Goal: Find specific page/section: Find specific page/section

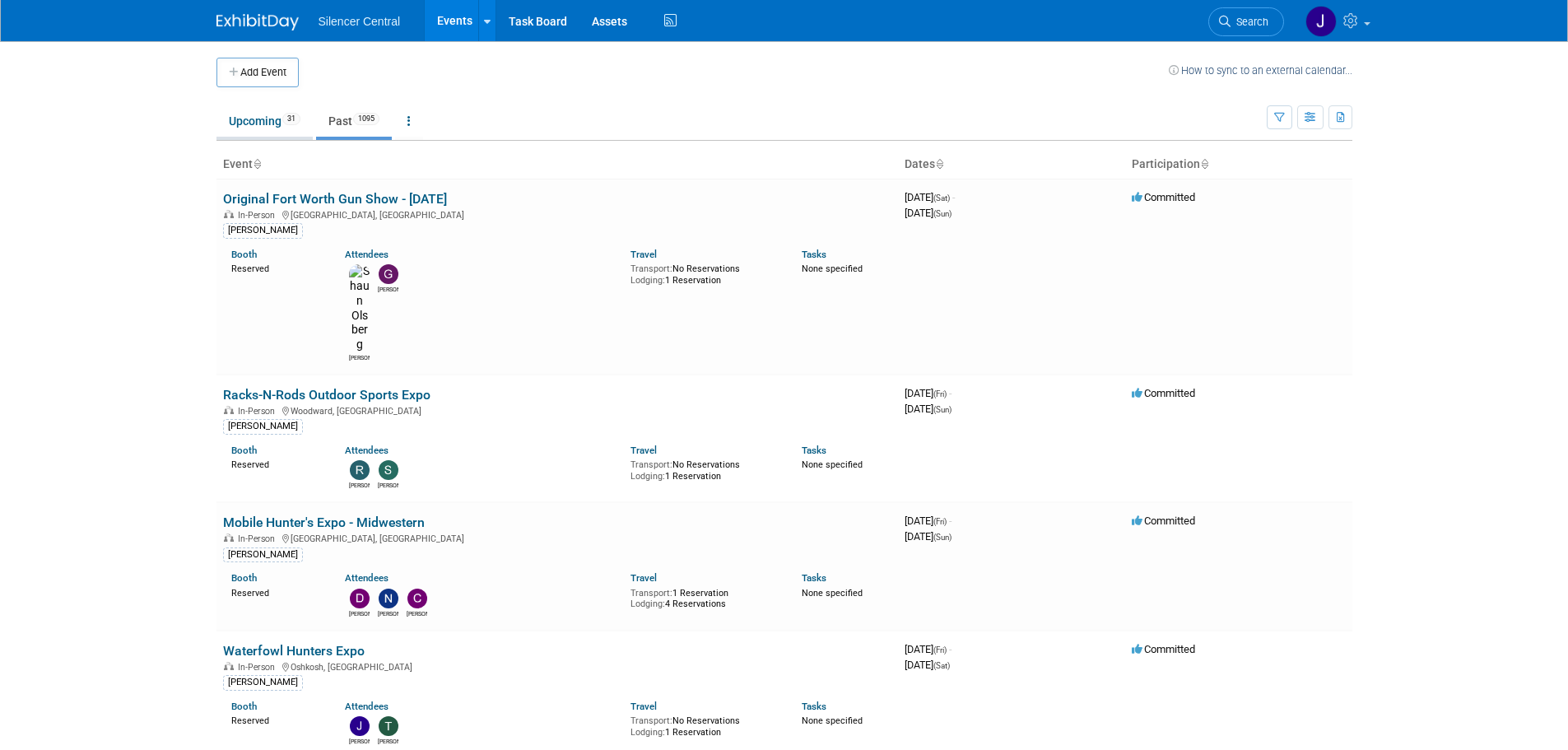
click at [240, 117] on link "Upcoming 31" at bounding box center [264, 121] width 96 height 31
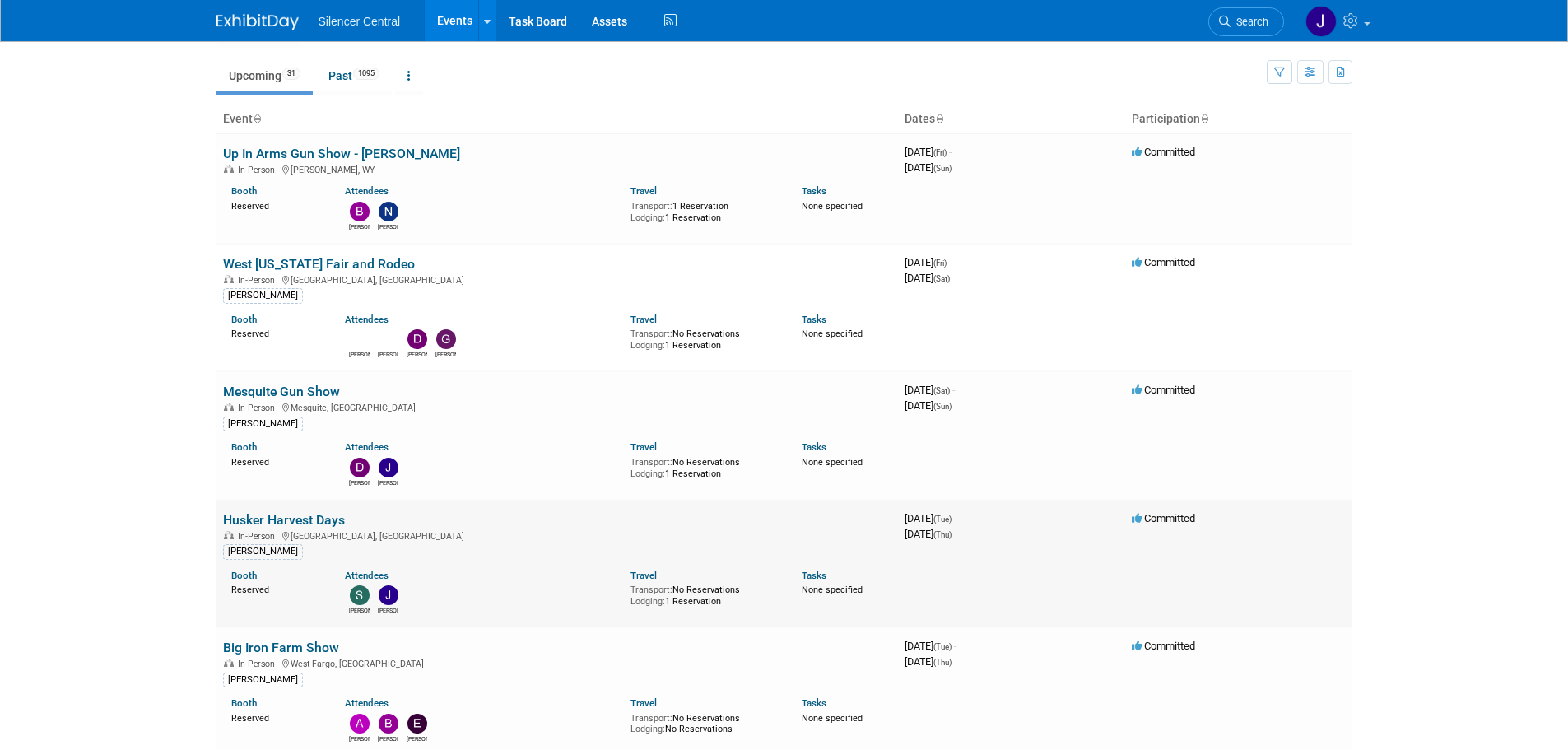
scroll to position [82, 0]
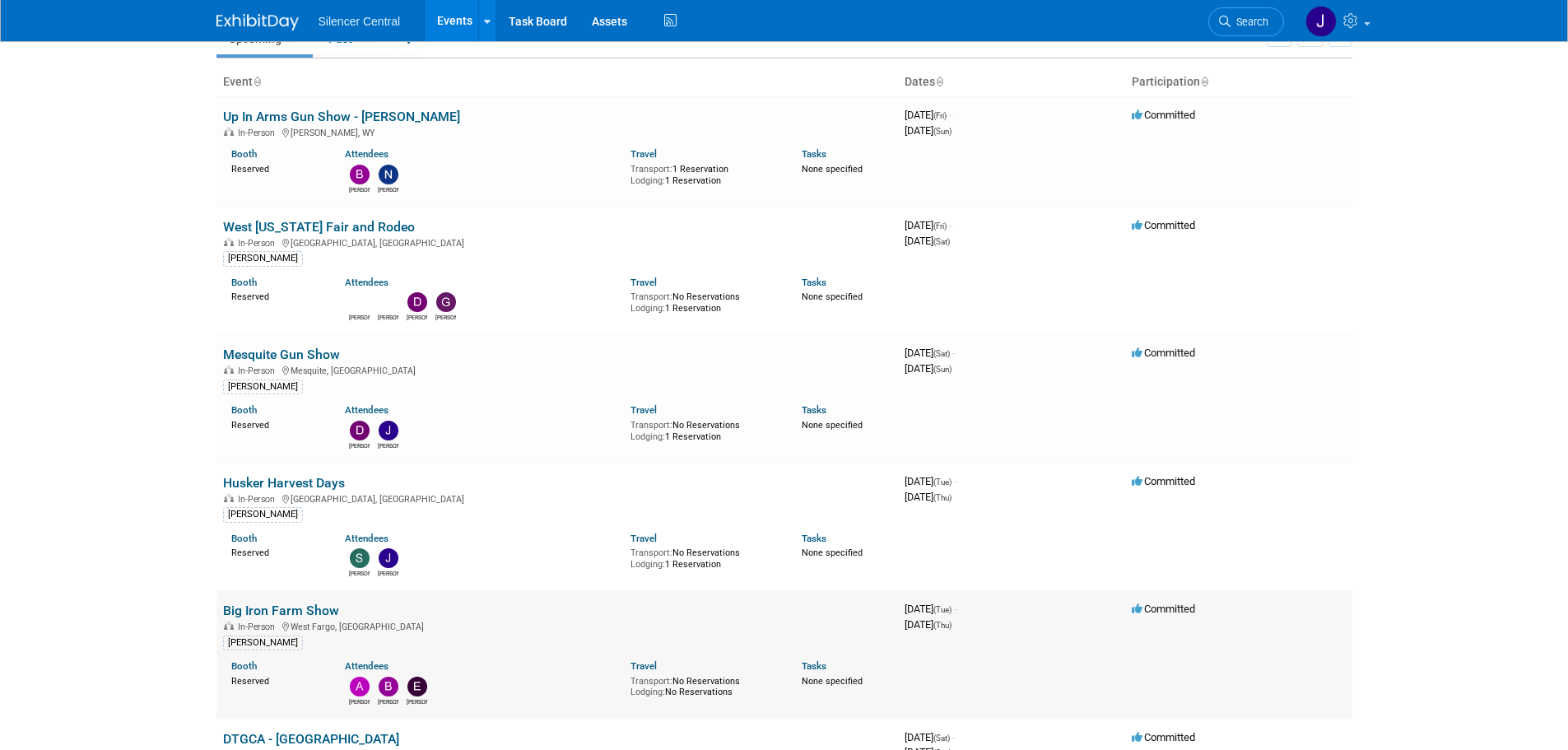
click at [311, 609] on link "Big Iron Farm Show" at bounding box center [281, 611] width 116 height 16
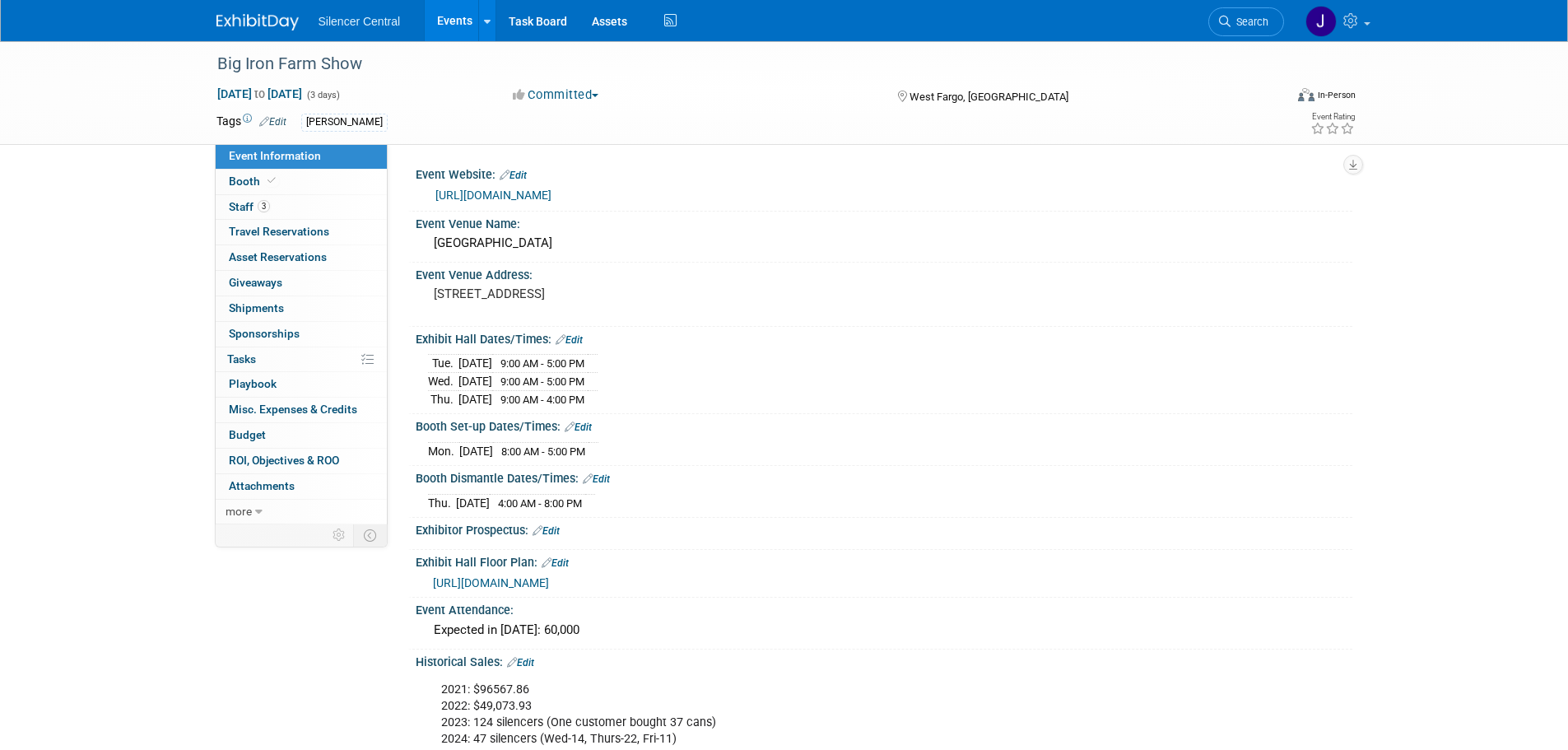
click at [248, 27] on img at bounding box center [257, 22] width 82 height 16
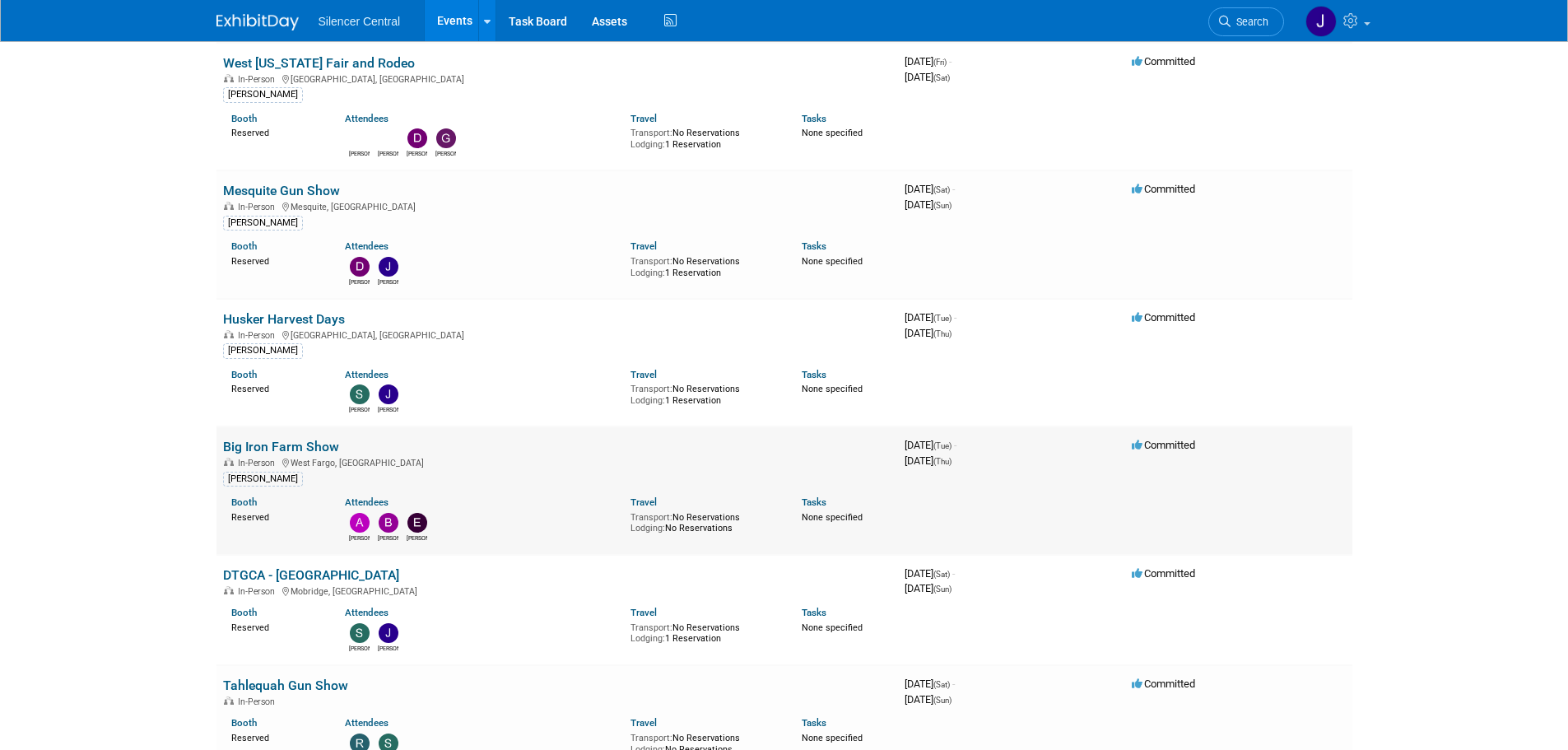
scroll to position [247, 0]
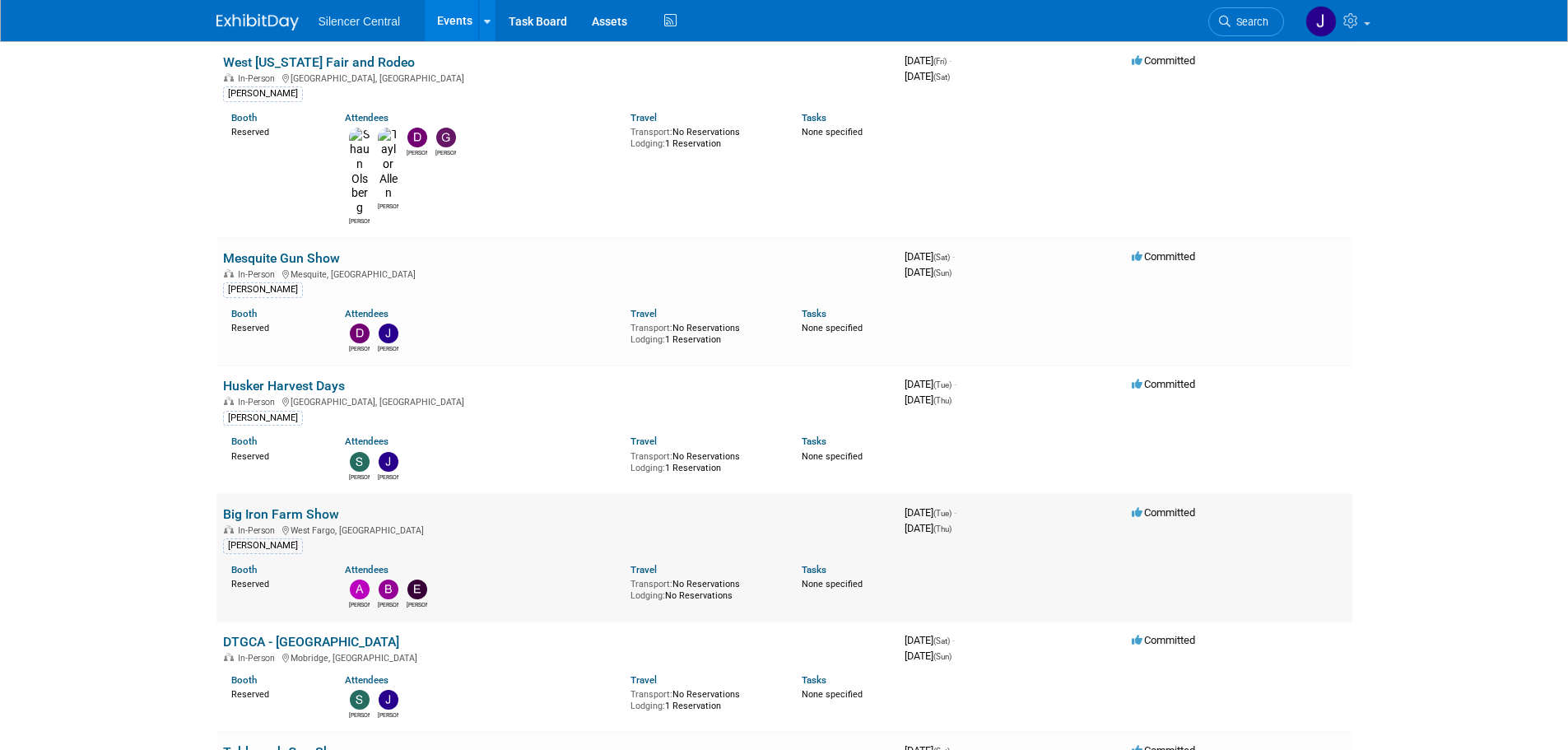
click at [279, 507] on link "Big Iron Farm Show" at bounding box center [281, 514] width 116 height 16
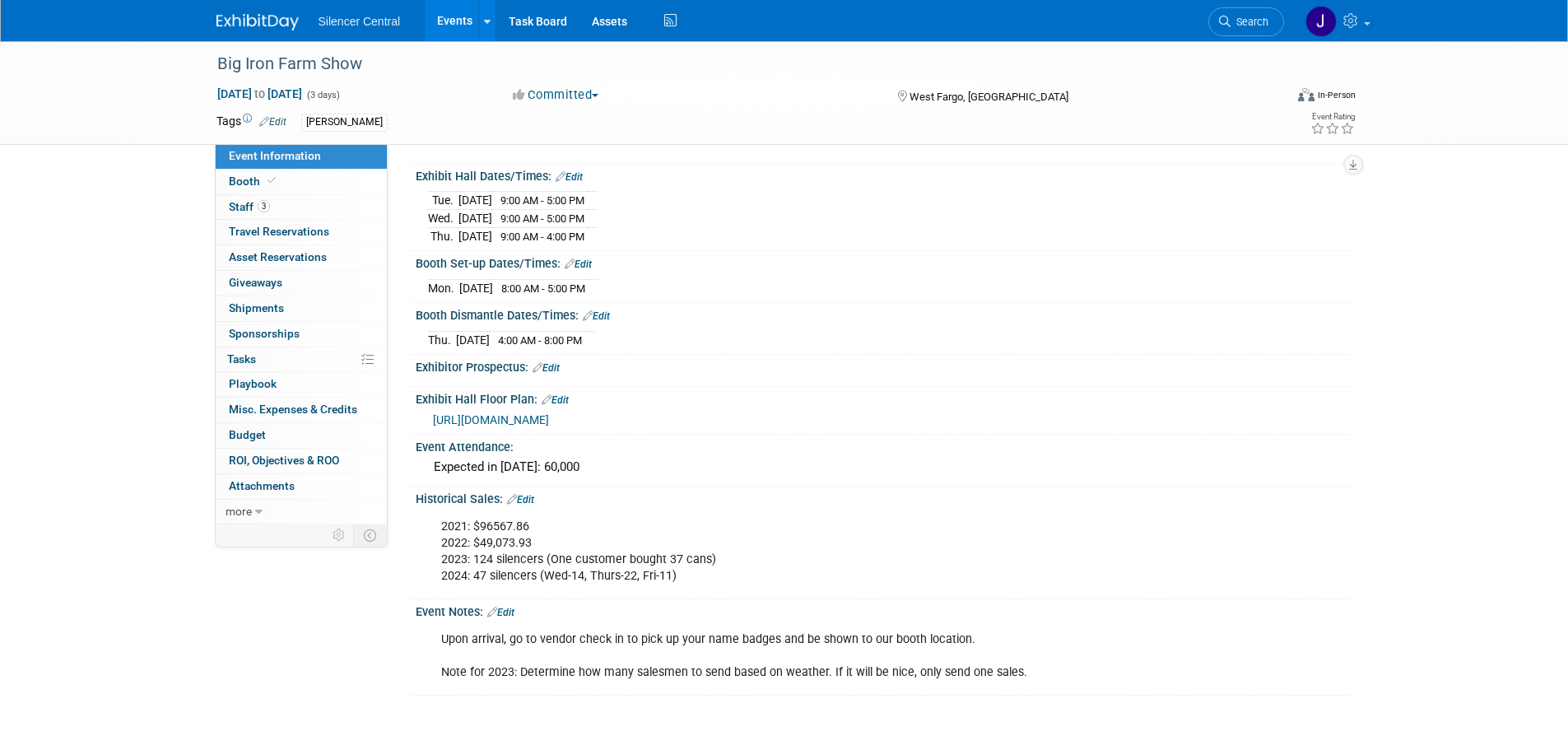
scroll to position [165, 0]
